Goal: Transaction & Acquisition: Download file/media

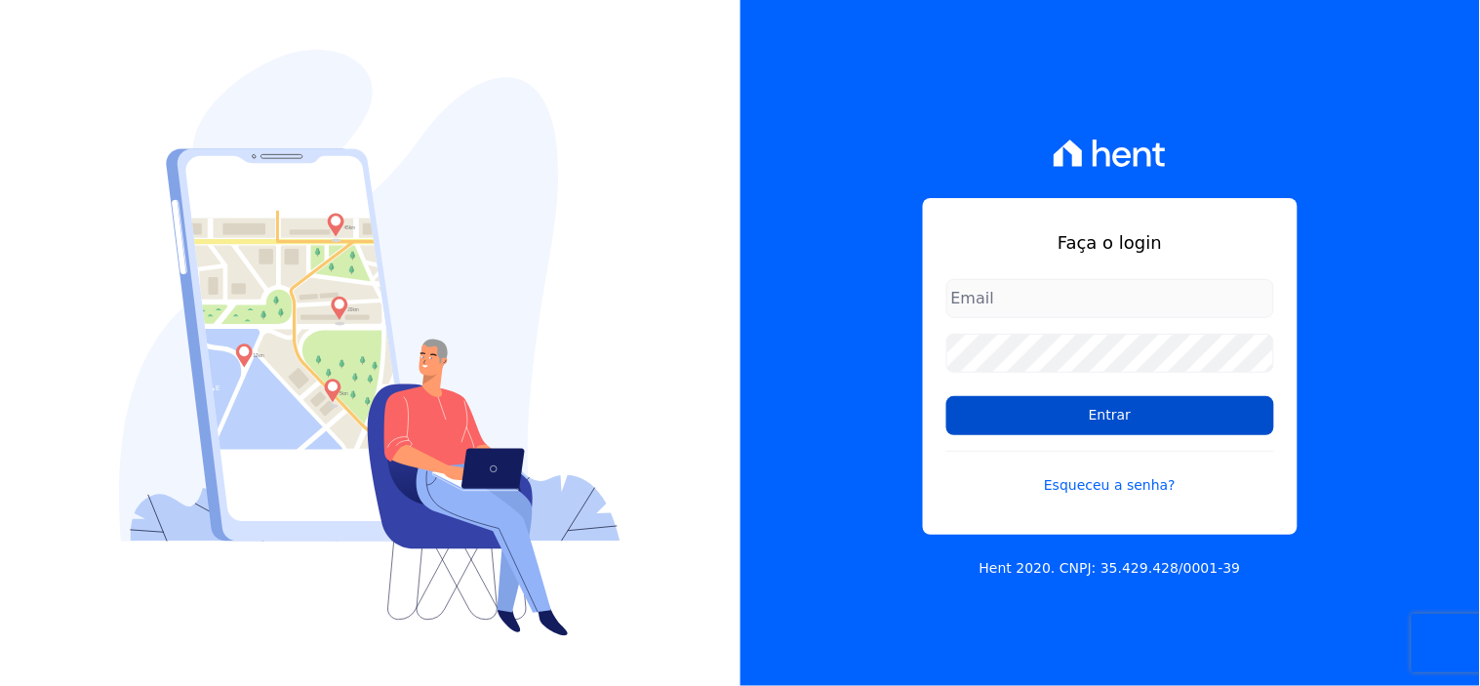
type input "[EMAIL_ADDRESS][DOMAIN_NAME]"
click at [1205, 414] on input "Entrar" at bounding box center [1110, 415] width 328 height 39
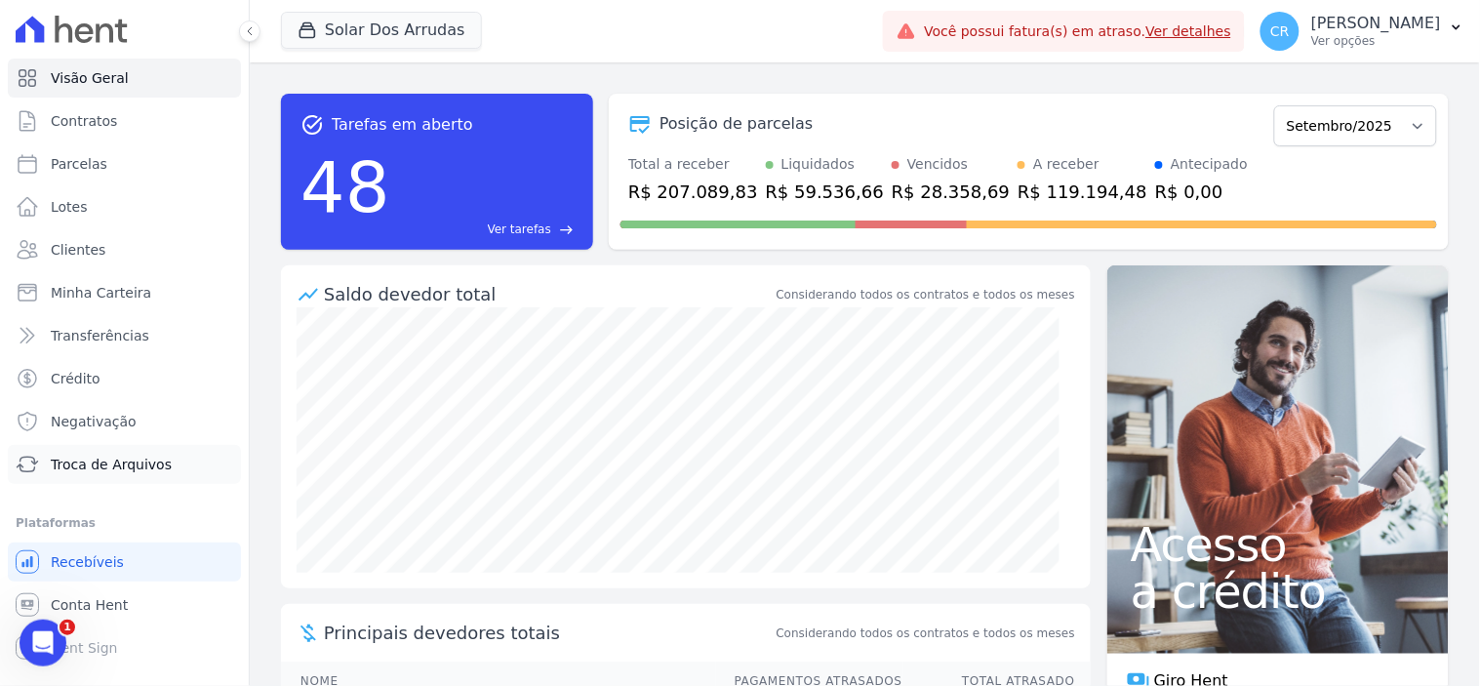
click at [84, 465] on span "Troca de Arquivos" at bounding box center [111, 465] width 121 height 20
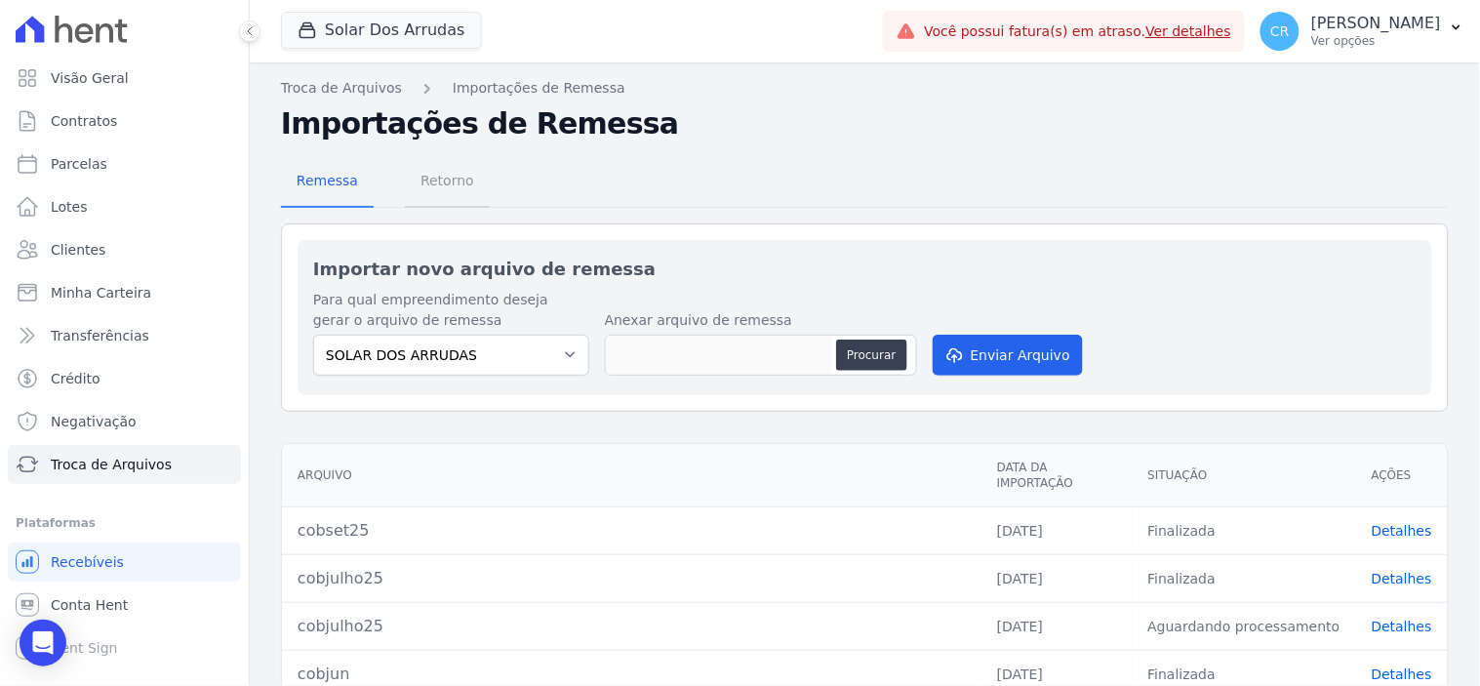
click at [445, 190] on span "Retorno" at bounding box center [447, 180] width 77 height 39
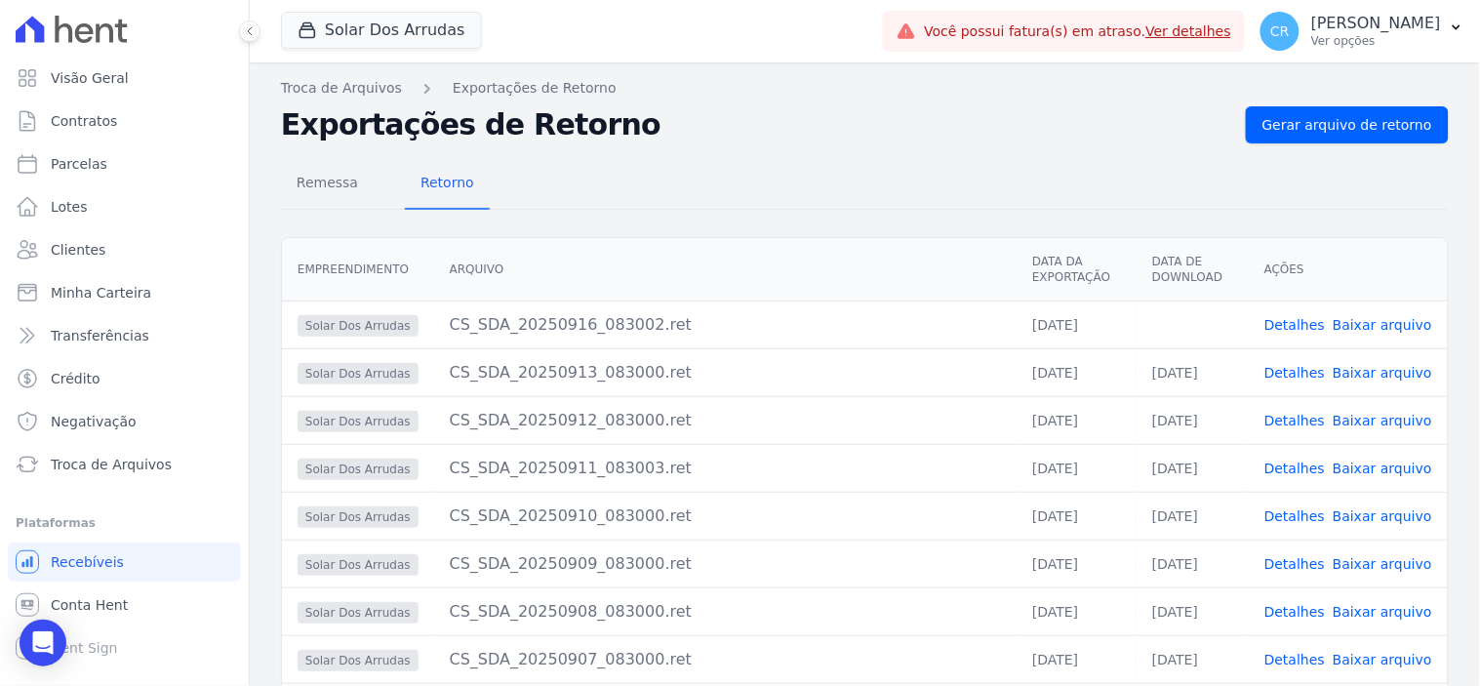
click at [1391, 326] on link "Baixar arquivo" at bounding box center [1383, 325] width 100 height 16
